Goal: Navigation & Orientation: Find specific page/section

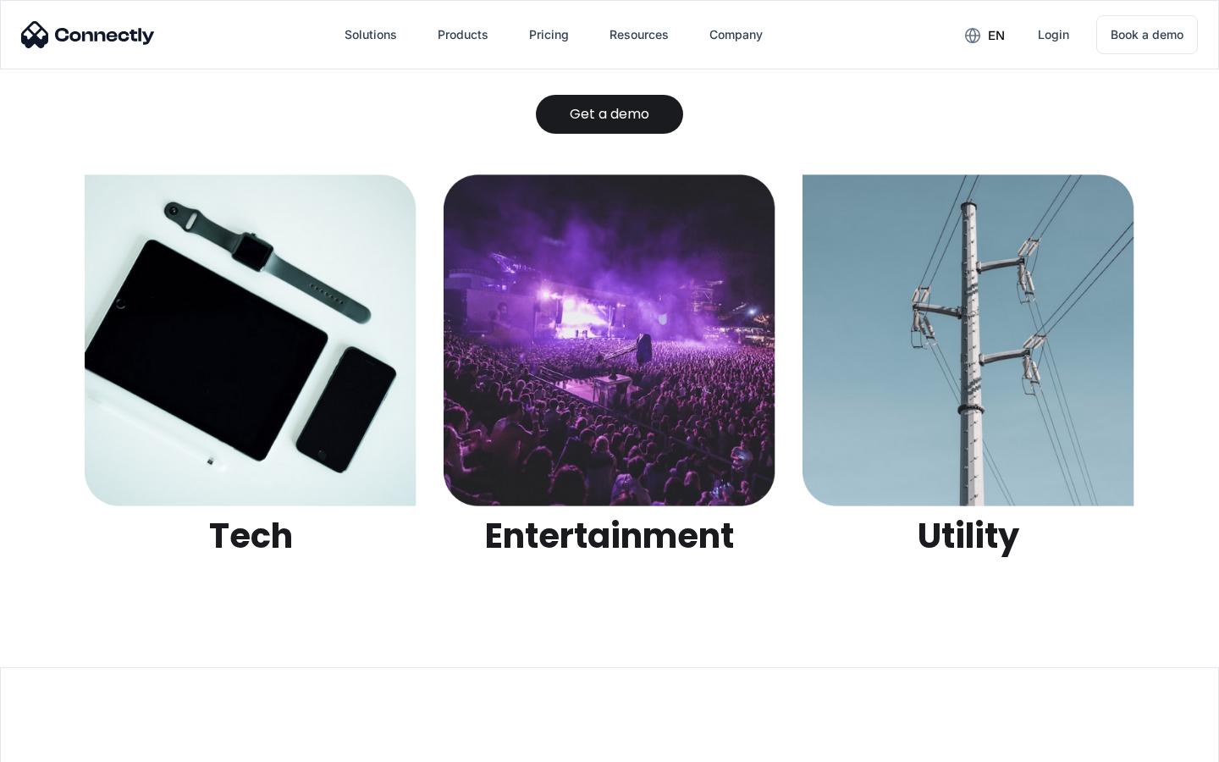
scroll to position [5342, 0]
